Goal: Navigation & Orientation: Find specific page/section

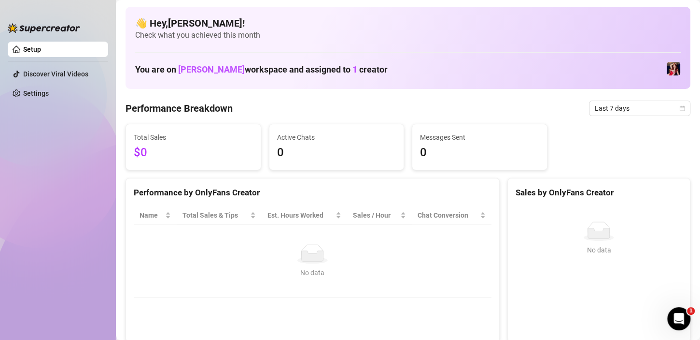
click at [26, 49] on link "Setup" at bounding box center [32, 49] width 18 height 8
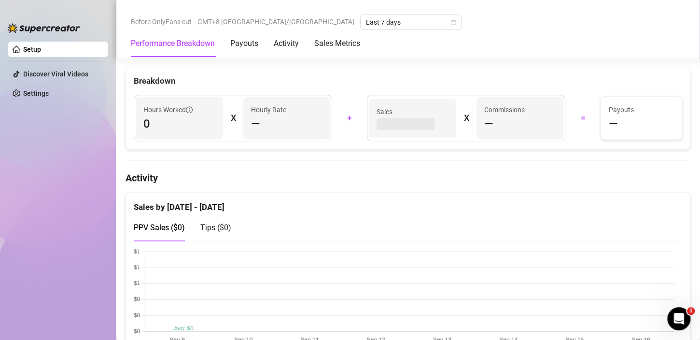
scroll to position [386, 0]
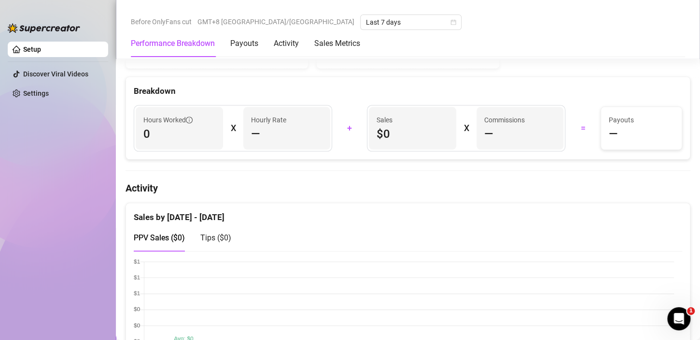
click at [23, 45] on link "Setup" at bounding box center [32, 49] width 18 height 8
